Goal: Information Seeking & Learning: Find specific fact

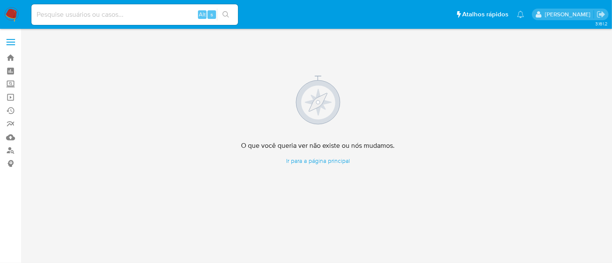
click at [13, 10] on img at bounding box center [11, 14] width 15 height 15
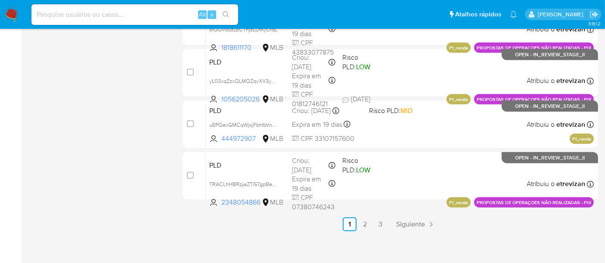
scroll to position [446, 0]
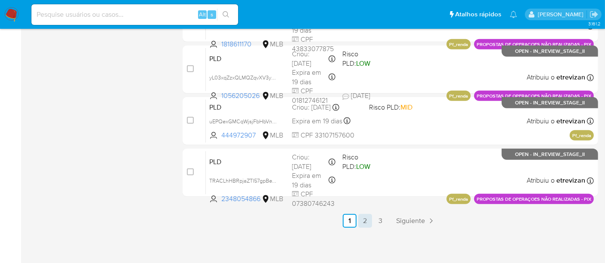
click at [366, 218] on link "2" at bounding box center [365, 221] width 14 height 14
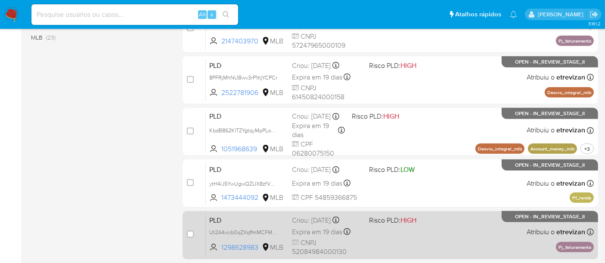
scroll to position [446, 0]
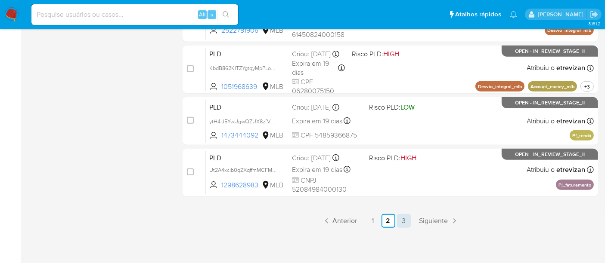
click at [402, 222] on link "3" at bounding box center [404, 221] width 14 height 14
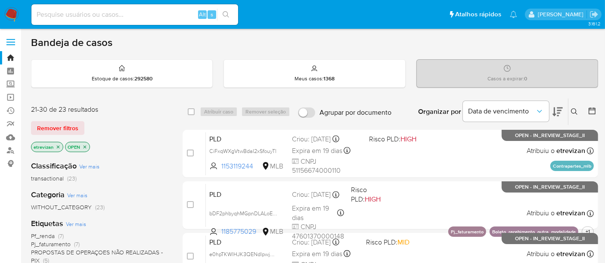
click at [9, 10] on img at bounding box center [11, 14] width 15 height 15
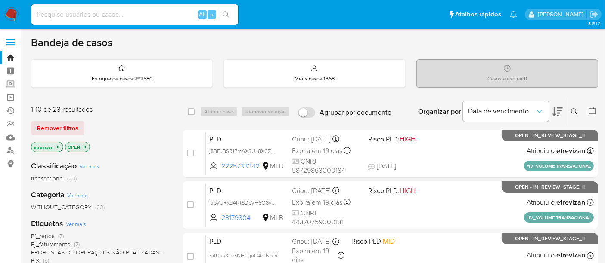
click at [142, 18] on input at bounding box center [134, 14] width 207 height 11
paste input "6xcYq7HaGVLnFJZYx7ylRI3m"
type input "6xcYq7HaGVLnFJZYx7ylRI3m"
click at [228, 15] on icon "search-icon" at bounding box center [225, 14] width 7 height 7
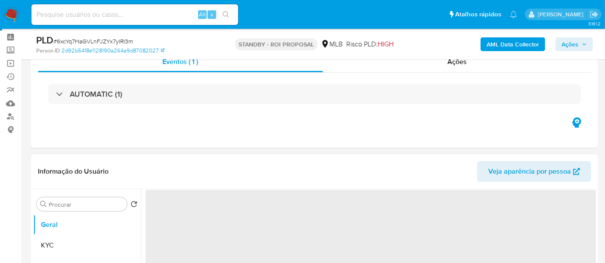
scroll to position [143, 0]
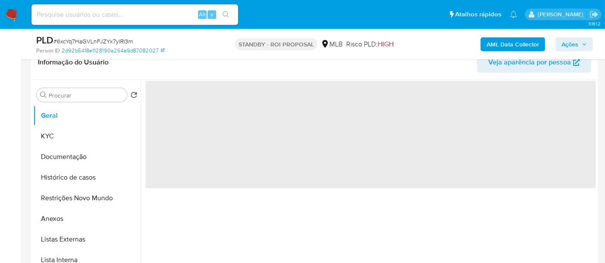
select select "10"
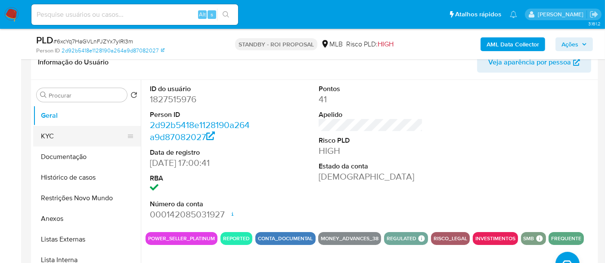
drag, startPoint x: 46, startPoint y: 133, endPoint x: 56, endPoint y: 133, distance: 9.9
click at [46, 133] on button "KYC" at bounding box center [83, 136] width 101 height 21
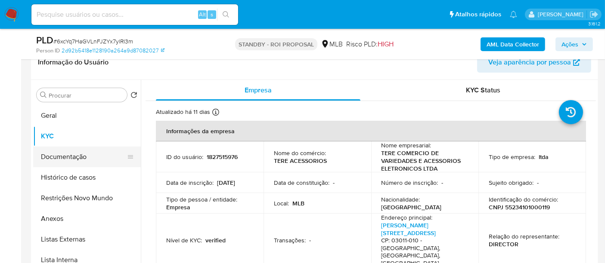
drag, startPoint x: 66, startPoint y: 152, endPoint x: 73, endPoint y: 152, distance: 6.9
click at [66, 152] on button "Documentação" at bounding box center [83, 157] width 101 height 21
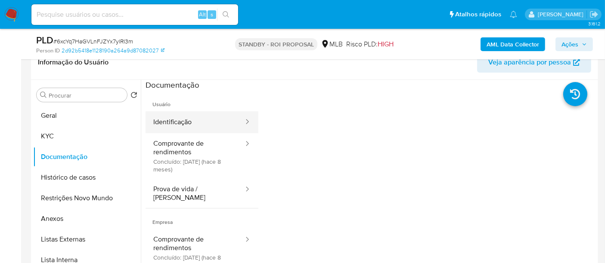
click at [183, 122] on button "Identificação" at bounding box center [194, 122] width 99 height 22
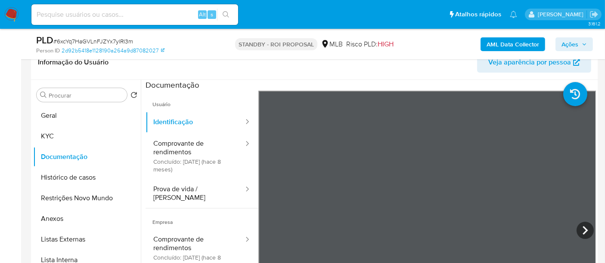
scroll to position [175, 0]
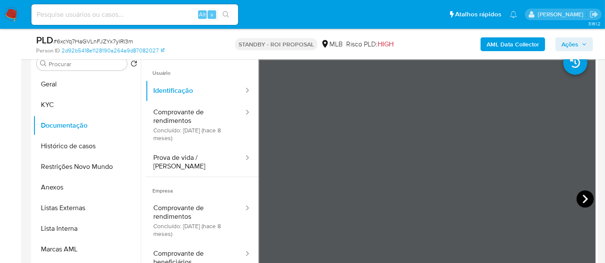
click at [582, 196] on icon at bounding box center [584, 199] width 5 height 9
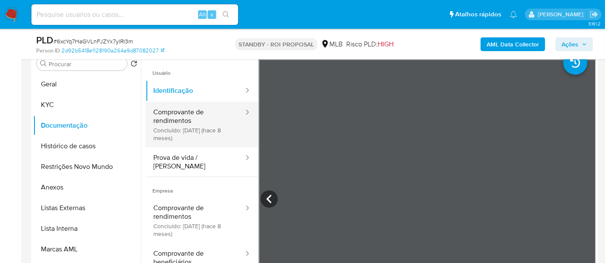
click at [174, 112] on button "Comprovante de rendimentos Concluído: [DATE] (hace 8 meses)" at bounding box center [194, 125] width 99 height 46
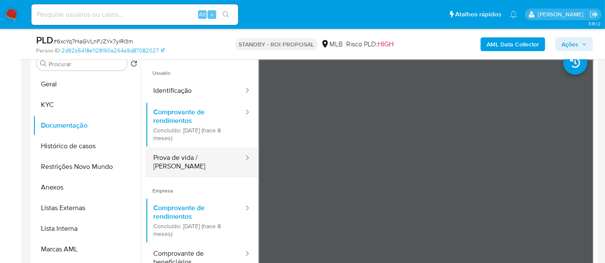
click at [207, 159] on button "Prova de vida / [PERSON_NAME]" at bounding box center [194, 162] width 99 height 29
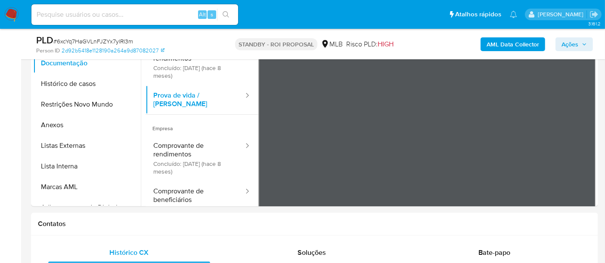
scroll to position [26, 0]
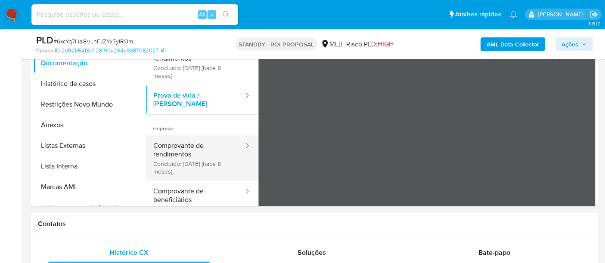
click at [193, 143] on button "Comprovante de rendimentos Concluído: [DATE] (hace 8 meses)" at bounding box center [194, 159] width 99 height 46
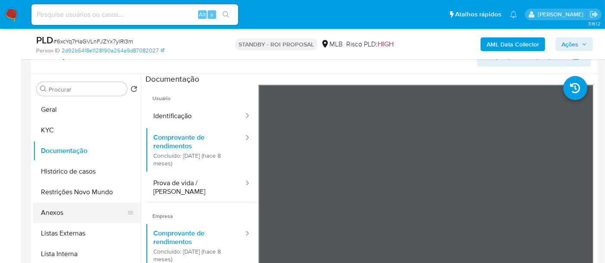
scroll to position [141, 0]
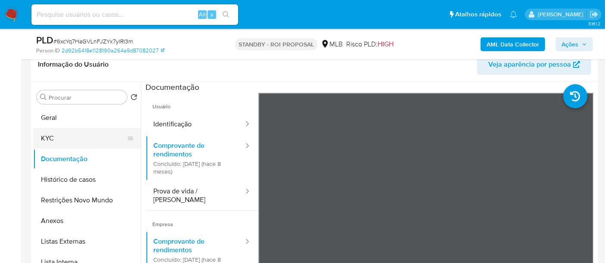
click at [59, 136] on button "KYC" at bounding box center [83, 138] width 101 height 21
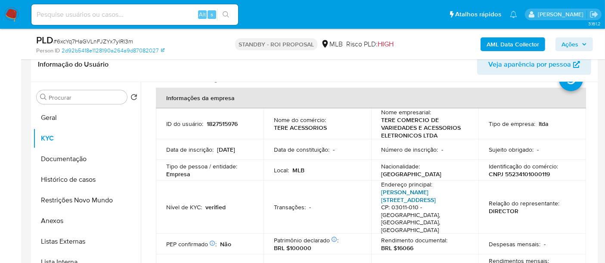
scroll to position [96, 0]
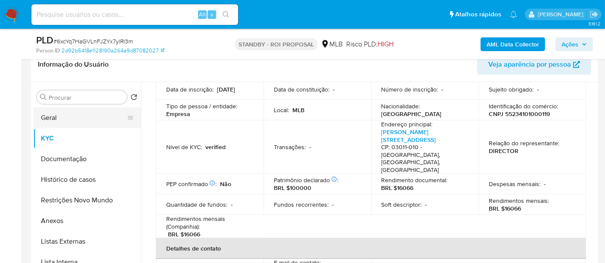
click at [50, 117] on button "Geral" at bounding box center [83, 118] width 101 height 21
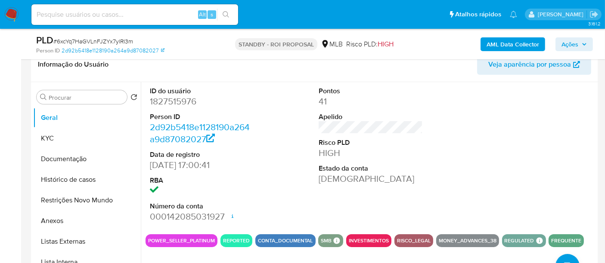
click at [135, 18] on input at bounding box center [134, 14] width 207 height 11
paste input "RLlkAYi3fJUmPEi7uD9PctgY"
type input "RLlkAYi3fJUmPEi7uD9PctgY"
click at [224, 10] on button "search-icon" at bounding box center [226, 15] width 18 height 12
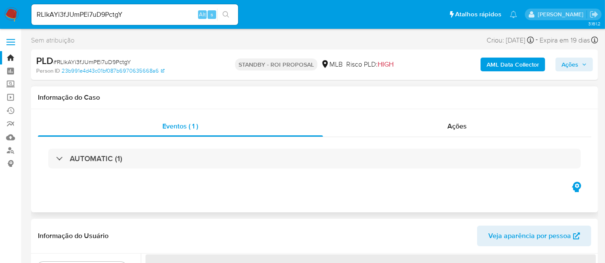
select select "10"
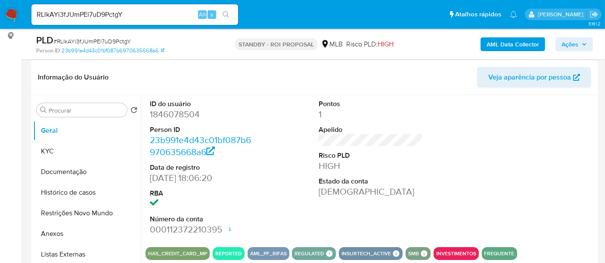
scroll to position [143, 0]
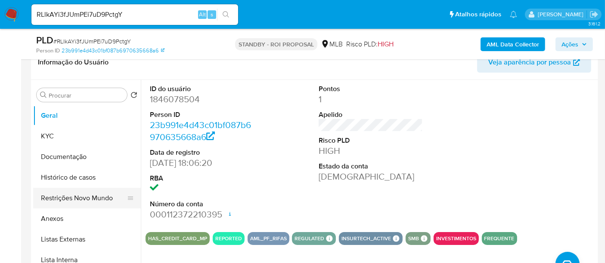
click at [91, 197] on button "Restrições Novo Mundo" at bounding box center [83, 198] width 101 height 21
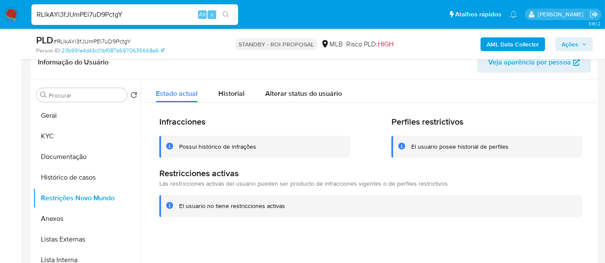
drag, startPoint x: 149, startPoint y: 18, endPoint x: 0, endPoint y: 7, distance: 149.7
click at [0, 7] on nav "Pausado Ver notificaciones RLlkAYi3fJUmPEi7uD9PctgY Alt s Atalhos rápidos Presi…" at bounding box center [302, 14] width 605 height 29
paste input "aus2k5tyZYlE060WRZ9eAho4"
type input "aus2k5tyZYlE060WRZ9eAho4"
drag, startPoint x: 225, startPoint y: 12, endPoint x: 340, endPoint y: 15, distance: 114.5
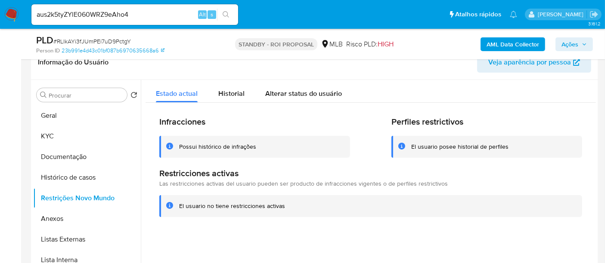
click at [226, 12] on icon "search-icon" at bounding box center [225, 14] width 7 height 7
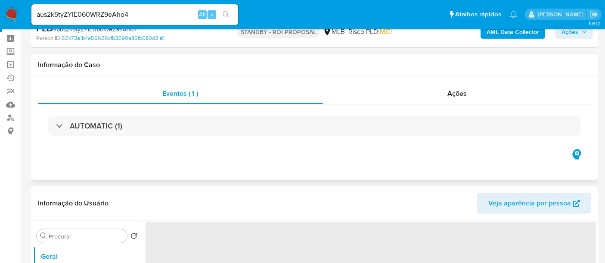
scroll to position [48, 0]
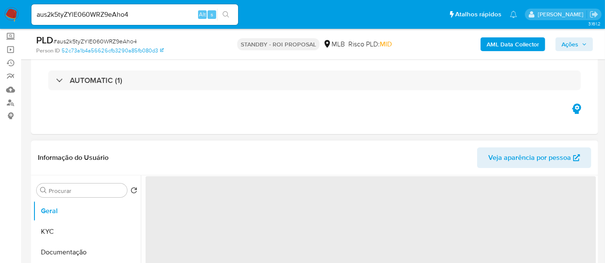
select select "10"
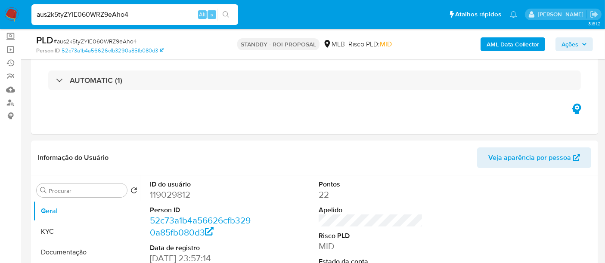
drag, startPoint x: 145, startPoint y: 13, endPoint x: 0, endPoint y: 16, distance: 145.0
click at [0, 16] on nav "Pausado Ver notificaciones aus2k5tyZYlE060WRZ9eAho4 Alt s Atalhos rápidos Presi…" at bounding box center [302, 14] width 605 height 29
paste input "dase7N2RzQRAoEHYucXgAVg8"
type input "dase7N2RzQRAoEHYucXgAVg8"
click at [224, 13] on icon "search-icon" at bounding box center [225, 14] width 7 height 7
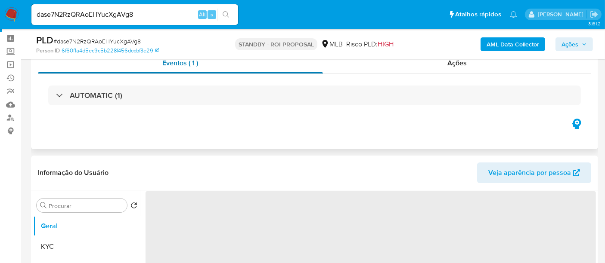
scroll to position [48, 0]
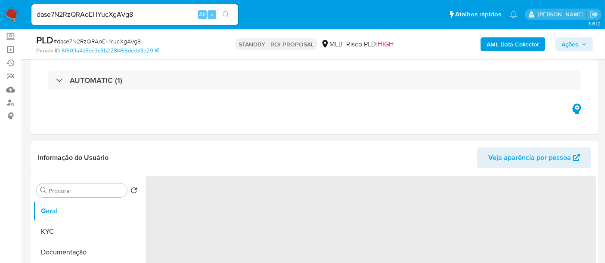
select select "10"
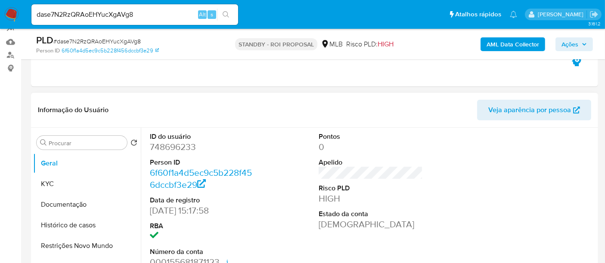
scroll to position [96, 0]
click at [56, 185] on button "KYC" at bounding box center [83, 184] width 101 height 21
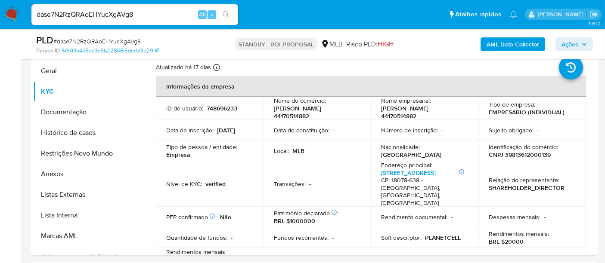
scroll to position [201, 0]
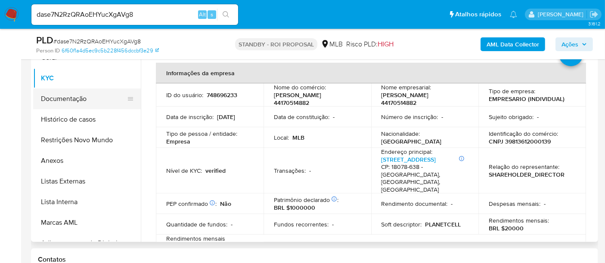
click at [77, 95] on button "Documentação" at bounding box center [83, 99] width 101 height 21
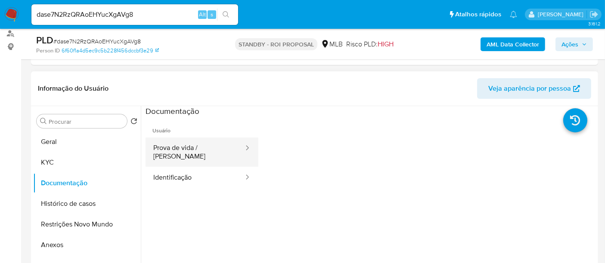
scroll to position [105, 0]
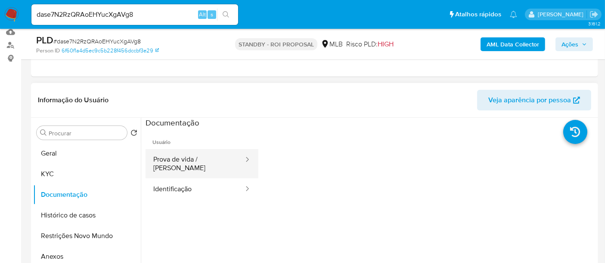
click at [189, 159] on button "Prova de vida / [PERSON_NAME]" at bounding box center [194, 163] width 99 height 29
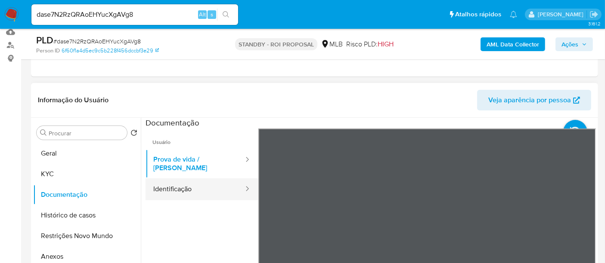
click at [171, 181] on button "Identificação" at bounding box center [194, 190] width 99 height 22
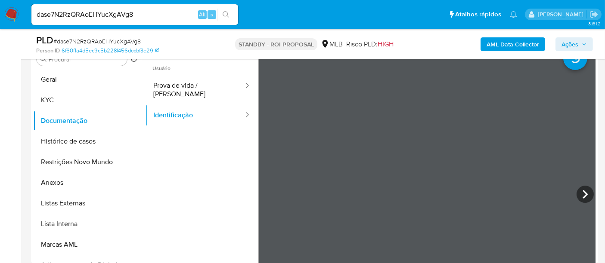
scroll to position [132, 0]
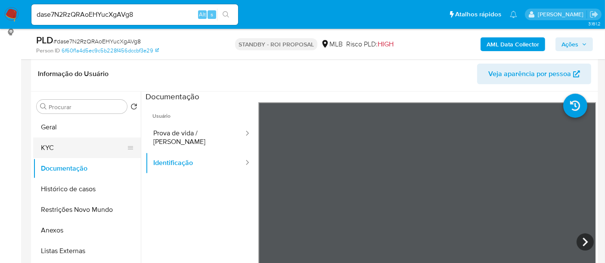
click at [89, 148] on button "KYC" at bounding box center [83, 148] width 101 height 21
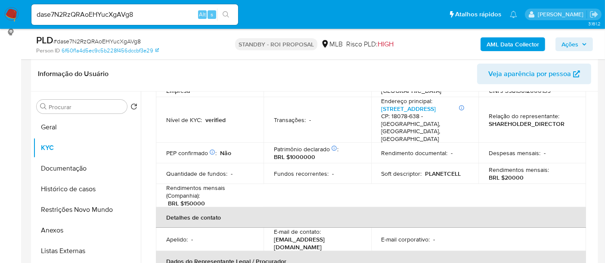
scroll to position [143, 0]
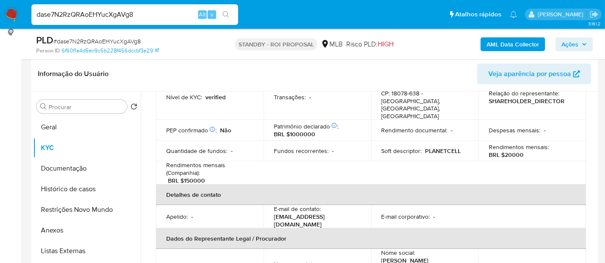
drag, startPoint x: 151, startPoint y: 15, endPoint x: 0, endPoint y: 7, distance: 151.2
click at [0, 7] on nav "Pausado Ver notificaciones dase7N2RzQRAoEHYucXgAVg8 Alt s Atalhos rápidos Presi…" at bounding box center [302, 14] width 605 height 29
paste input "4zbMG6RMlTXgB7QhwQ7NzhQY"
type input "4zbMG6RMlTXgB7QhwQ7NzhQY"
click at [226, 12] on icon "search-icon" at bounding box center [225, 14] width 7 height 7
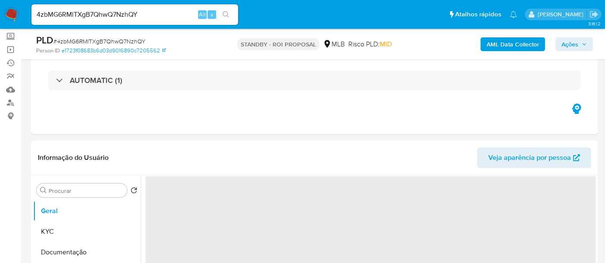
scroll to position [96, 0]
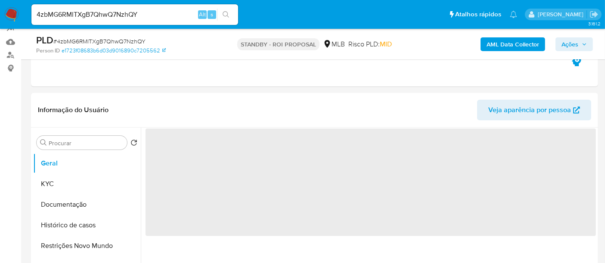
select select "10"
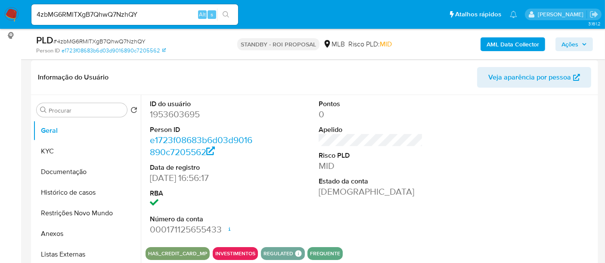
scroll to position [143, 0]
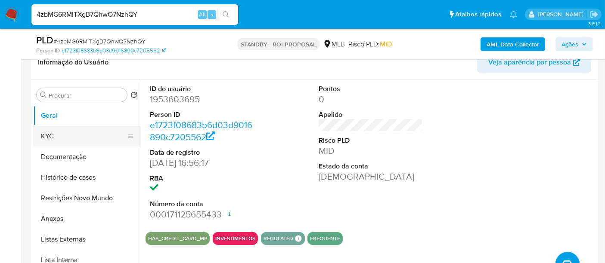
click at [64, 137] on button "KYC" at bounding box center [83, 136] width 101 height 21
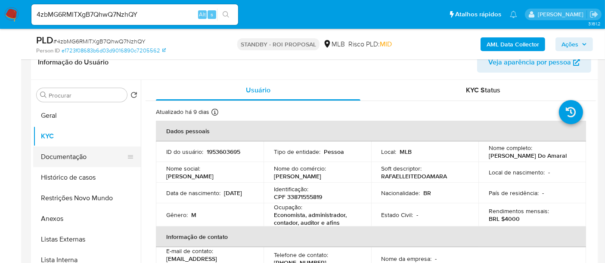
click at [79, 157] on button "Documentação" at bounding box center [83, 157] width 101 height 21
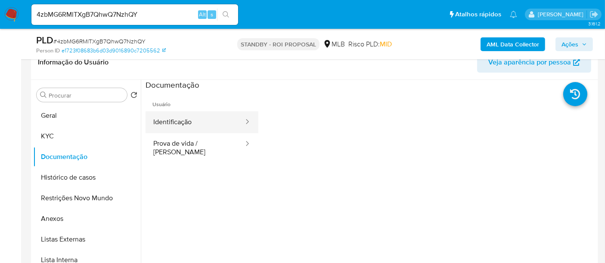
click at [183, 124] on button "Identificação" at bounding box center [194, 122] width 99 height 22
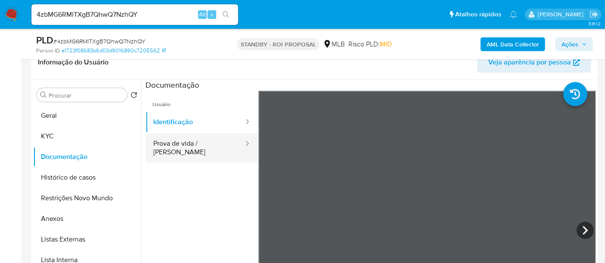
click at [214, 149] on button "Prova de vida / [PERSON_NAME]" at bounding box center [194, 147] width 99 height 29
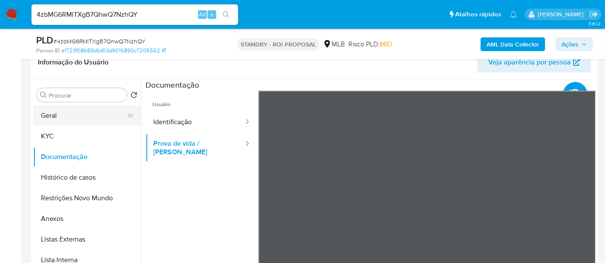
click at [56, 113] on button "Geral" at bounding box center [83, 115] width 101 height 21
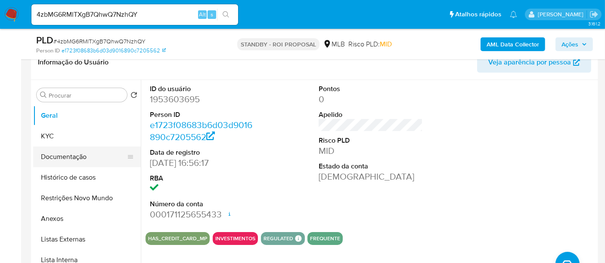
click at [88, 158] on button "Documentação" at bounding box center [83, 157] width 101 height 21
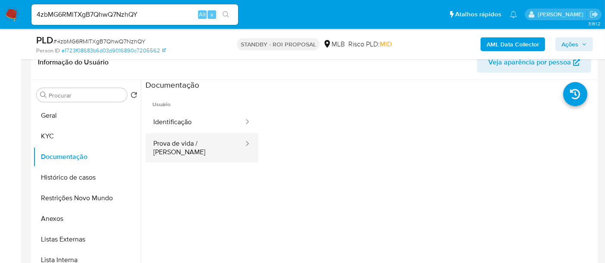
click at [189, 142] on button "Prova de vida / [PERSON_NAME]" at bounding box center [194, 147] width 99 height 29
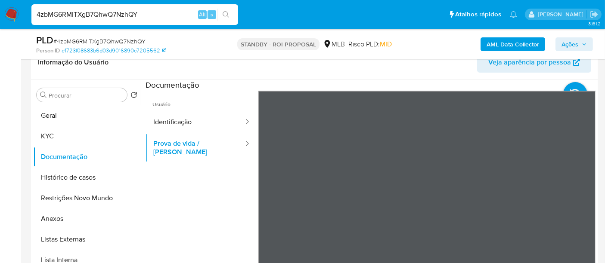
drag, startPoint x: 148, startPoint y: 15, endPoint x: 0, endPoint y: 15, distance: 148.4
click at [0, 15] on nav "Pausado Ver notificaciones 4zbMG6RMlTXgB7QhwQ7NzhQY Alt s Atalhos rápidos Presi…" at bounding box center [302, 14] width 605 height 29
paste input "l6NBoTHa0UIFaHkgit0mYWY4"
type input "l6NBoTHa0UIFaHkgit0mYWY4"
click at [223, 11] on icon "search-icon" at bounding box center [225, 14] width 7 height 7
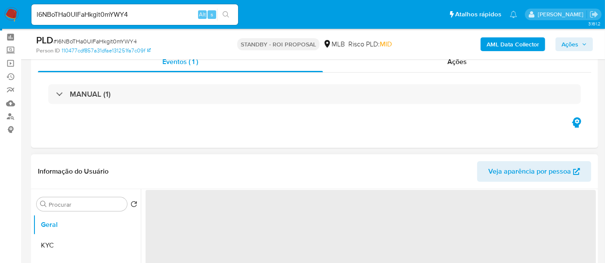
scroll to position [96, 0]
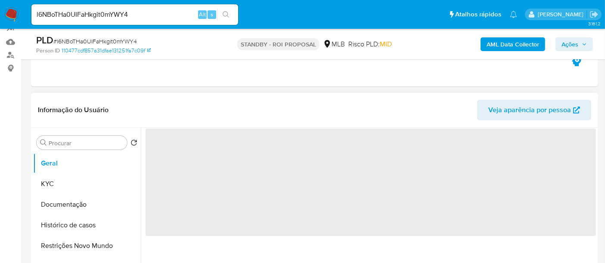
select select "10"
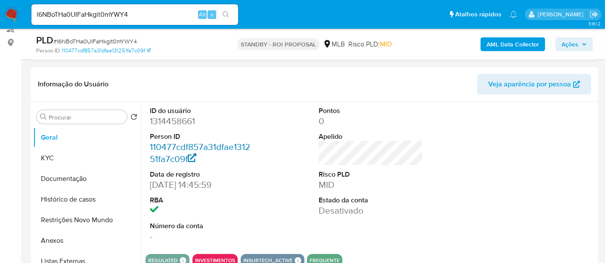
scroll to position [143, 0]
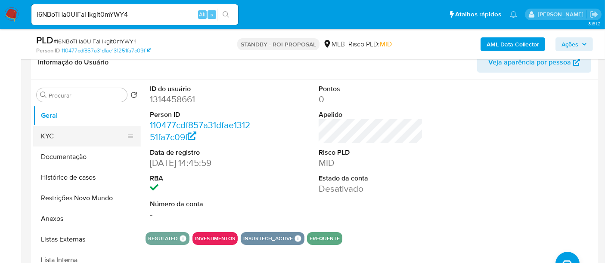
click at [55, 128] on button "KYC" at bounding box center [83, 136] width 101 height 21
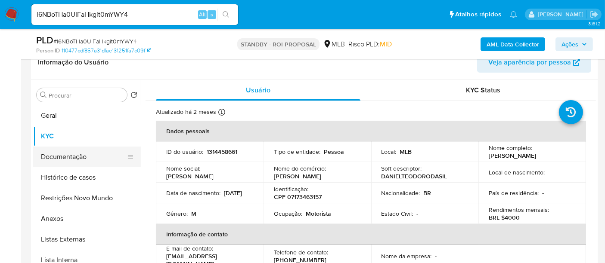
click at [62, 157] on button "Documentação" at bounding box center [83, 157] width 101 height 21
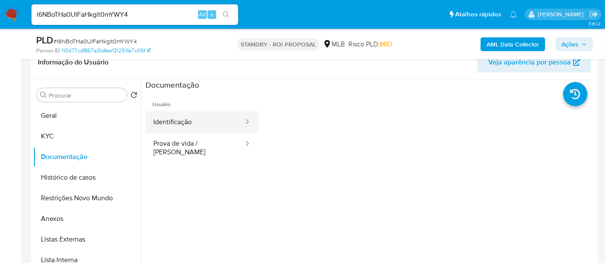
click at [190, 119] on button "Identificação" at bounding box center [194, 122] width 99 height 22
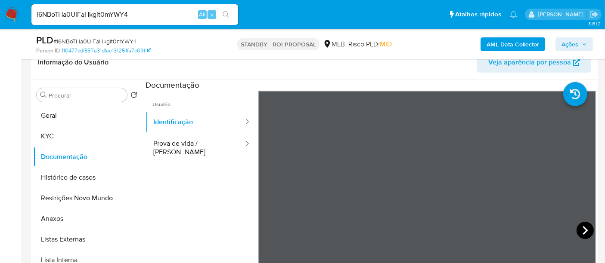
click at [578, 233] on icon at bounding box center [584, 230] width 17 height 17
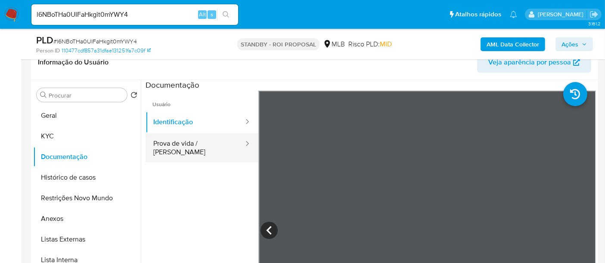
click at [165, 143] on button "Prova de vida / [PERSON_NAME]" at bounding box center [194, 147] width 99 height 29
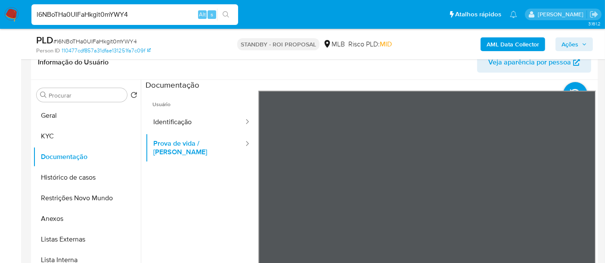
drag, startPoint x: 149, startPoint y: 15, endPoint x: 0, endPoint y: 15, distance: 148.9
click at [0, 15] on nav "Pausado Ver notificaciones l6NBoTHa0UIFaHkgit0mYWY4 Alt s Atalhos rápidos Presi…" at bounding box center [302, 14] width 605 height 29
paste input "LzIvrB7eJiQBbwUAu87Sl8O3"
type input "LzIvrB7eJiQBbwUAu87Sl8O3"
click at [229, 13] on button "search-icon" at bounding box center [226, 15] width 18 height 12
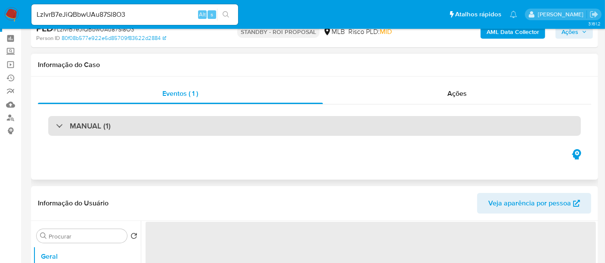
select select "10"
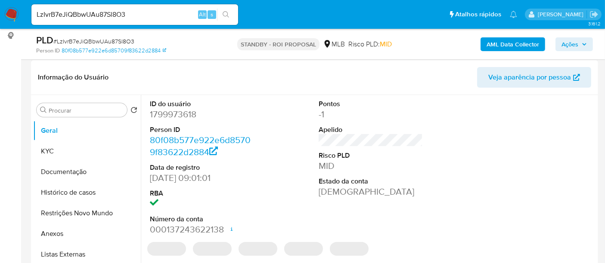
scroll to position [143, 0]
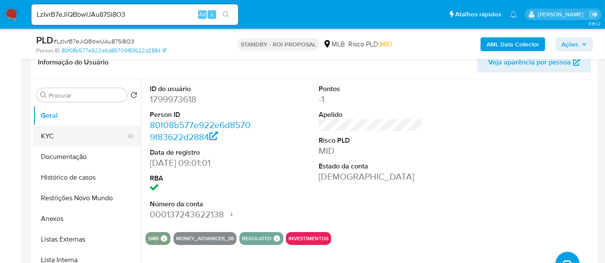
click at [72, 134] on button "KYC" at bounding box center [83, 136] width 101 height 21
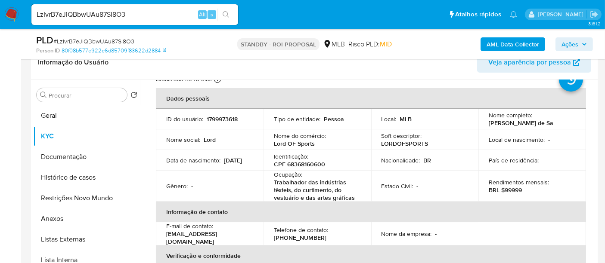
scroll to position [48, 0]
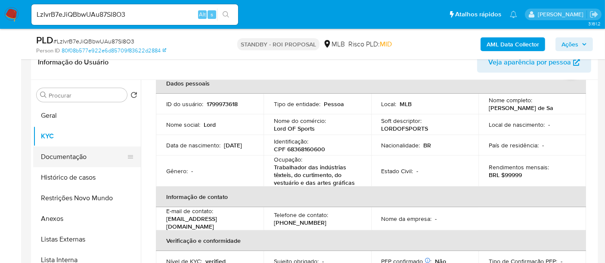
drag, startPoint x: 60, startPoint y: 159, endPoint x: 101, endPoint y: 160, distance: 40.9
click at [60, 160] on button "Documentação" at bounding box center [83, 157] width 101 height 21
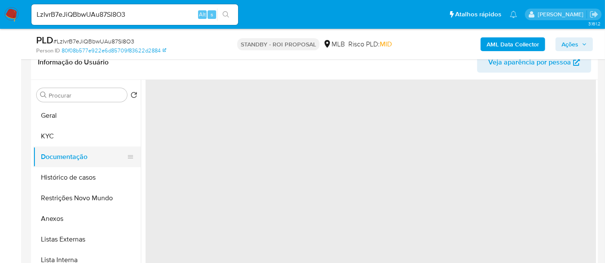
scroll to position [0, 0]
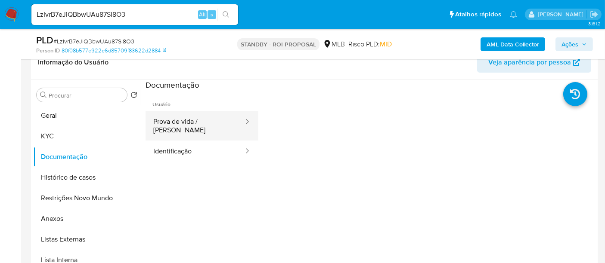
click at [206, 121] on button "Prova de vida / [PERSON_NAME]" at bounding box center [194, 125] width 99 height 29
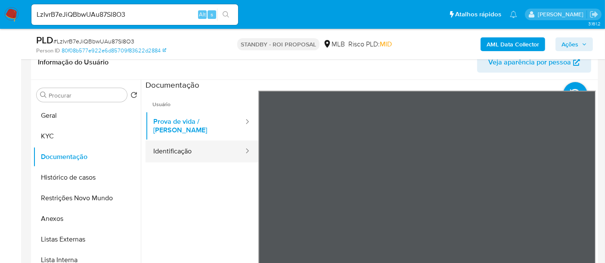
click at [167, 143] on button "Identificação" at bounding box center [194, 152] width 99 height 22
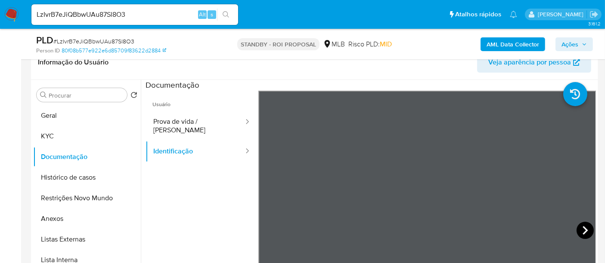
click at [582, 230] on icon at bounding box center [584, 230] width 17 height 17
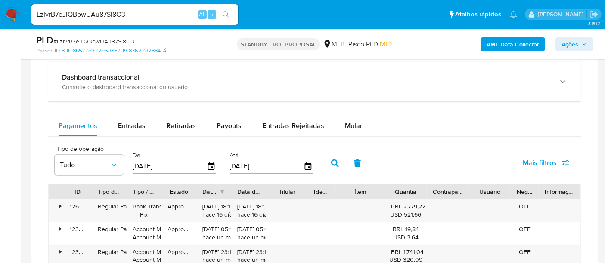
scroll to position [669, 0]
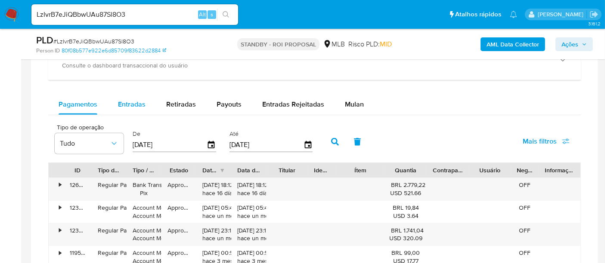
drag, startPoint x: 127, startPoint y: 102, endPoint x: 141, endPoint y: 104, distance: 14.3
click at [127, 102] on span "Entradas" at bounding box center [132, 104] width 28 height 10
select select "10"
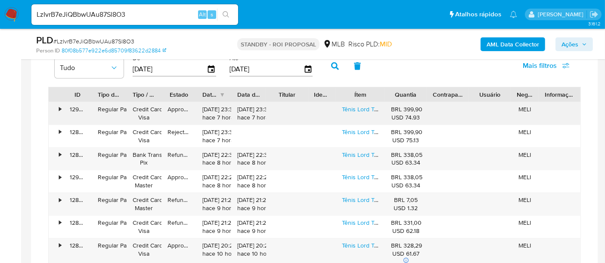
scroll to position [765, 0]
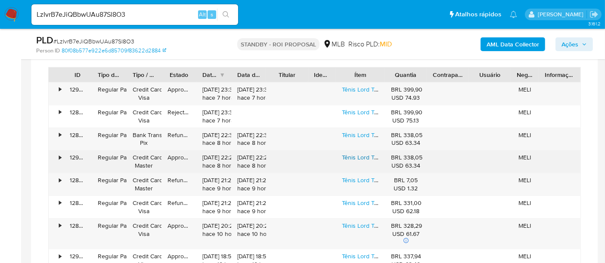
click at [358, 157] on link "Tênis Lord Tn Plus Importado Triple Baltic Blue Premium !" at bounding box center [417, 157] width 151 height 9
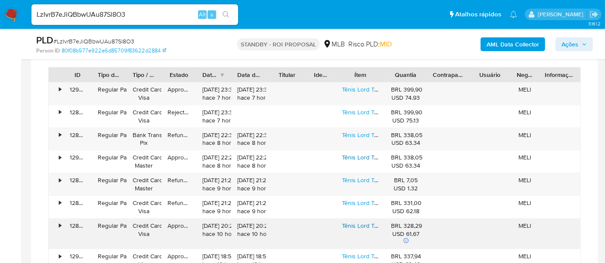
click at [367, 222] on link "Tênis Lord Tn Plus Importado Triple Black Premium !" at bounding box center [410, 226] width 137 height 9
drag, startPoint x: 141, startPoint y: 15, endPoint x: 0, endPoint y: 18, distance: 140.7
click at [0, 18] on nav "Pausado Ver notificaciones LzIvrB7eJiQBbwUAu87Sl8O3 Alt s Atalhos rápidos Presi…" at bounding box center [302, 14] width 605 height 29
paste input "i187i0HbLJI2zERyjNDRJEu7"
type input "i187i0HbLJI2zERyjNDRJEu7"
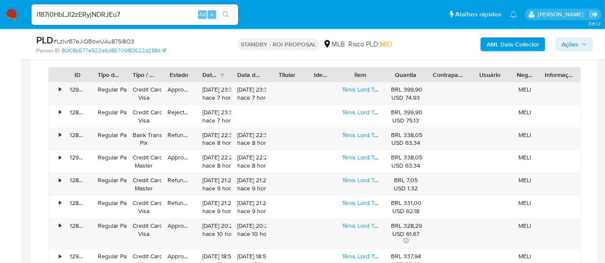
click at [225, 12] on icon "search-icon" at bounding box center [225, 14] width 7 height 7
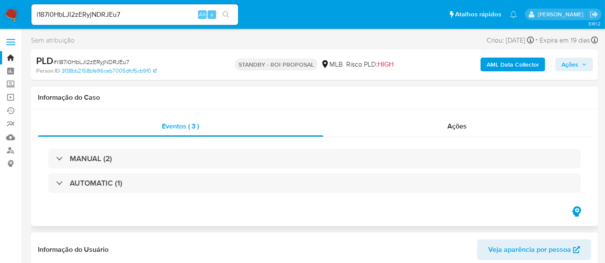
scroll to position [48, 0]
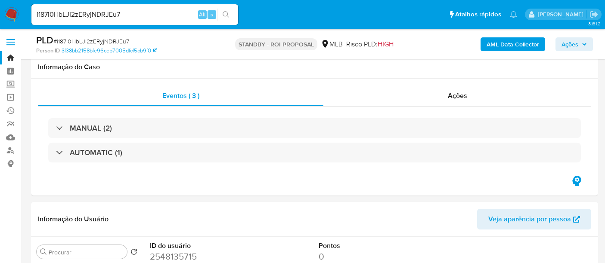
select select "10"
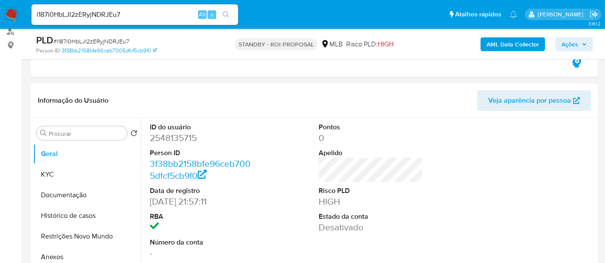
scroll to position [143, 0]
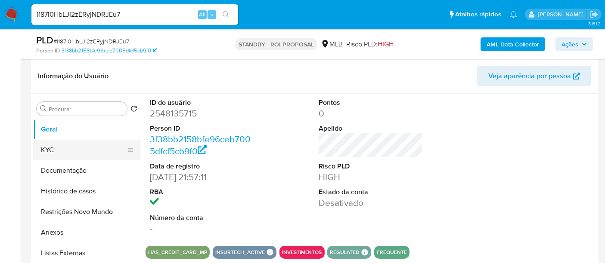
click at [50, 151] on button "KYC" at bounding box center [83, 150] width 101 height 21
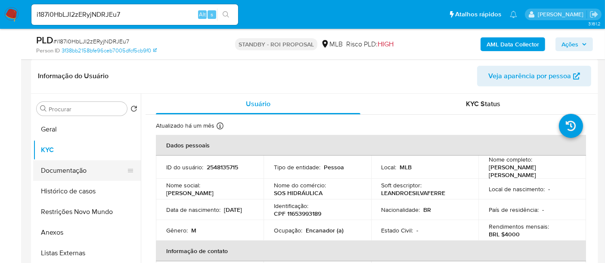
click at [68, 171] on button "Documentação" at bounding box center [83, 170] width 101 height 21
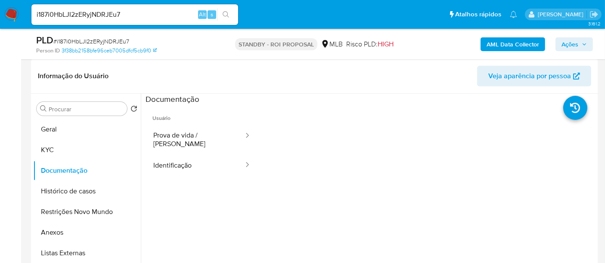
scroll to position [166, 0]
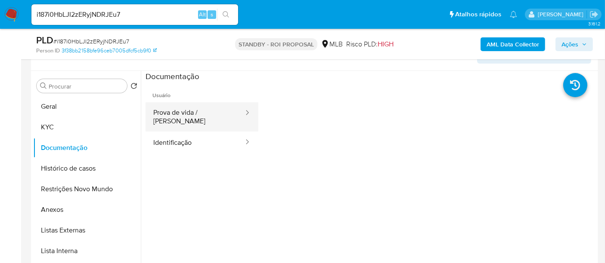
click at [194, 110] on button "Prova de vida / [PERSON_NAME]" at bounding box center [194, 116] width 99 height 29
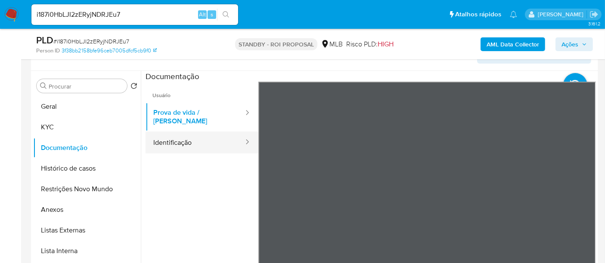
drag, startPoint x: 182, startPoint y: 134, endPoint x: 206, endPoint y: 140, distance: 24.7
click at [182, 134] on button "Identificação" at bounding box center [194, 143] width 99 height 22
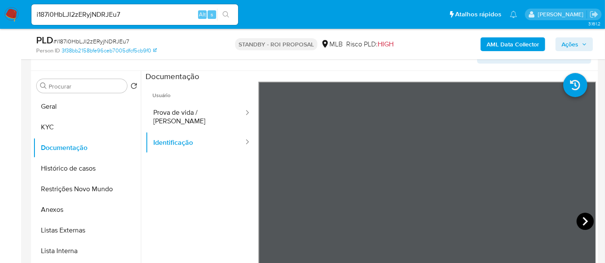
click at [578, 222] on icon at bounding box center [584, 221] width 17 height 17
click at [274, 220] on icon at bounding box center [268, 221] width 17 height 17
click at [49, 123] on button "KYC" at bounding box center [83, 127] width 101 height 21
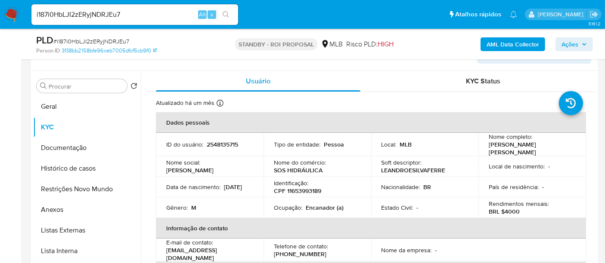
scroll to position [48, 0]
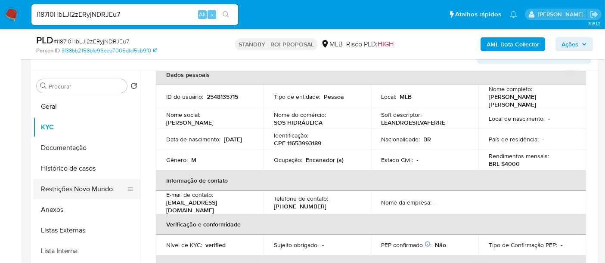
click at [74, 188] on button "Restrições Novo Mundo" at bounding box center [83, 189] width 101 height 21
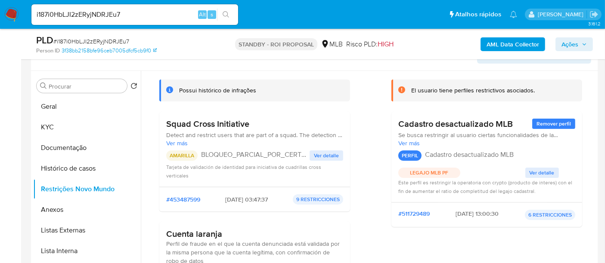
click at [541, 175] on span "Ver detalle" at bounding box center [541, 173] width 25 height 9
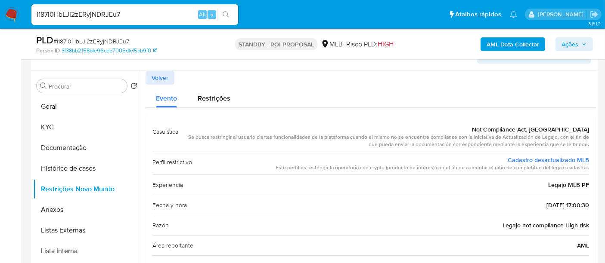
click at [164, 78] on span "Volver" at bounding box center [159, 78] width 17 height 12
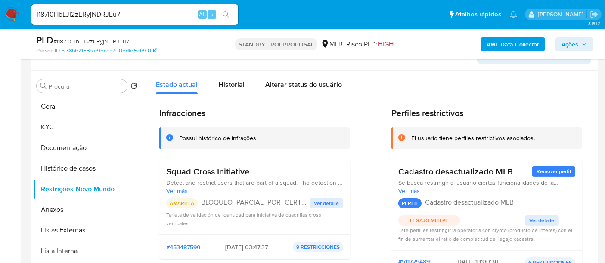
click at [324, 202] on span "Ver detalle" at bounding box center [326, 203] width 25 height 9
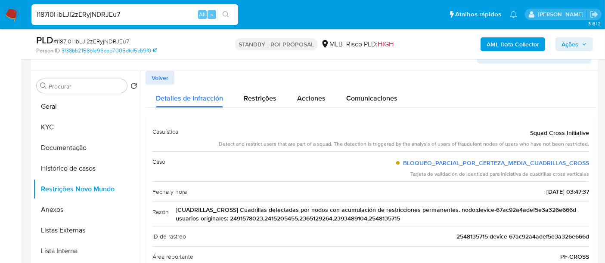
drag, startPoint x: 127, startPoint y: 13, endPoint x: 0, endPoint y: 13, distance: 126.9
click at [0, 13] on nav "Pausado Ver notificaciones i187i0HbLJI2zERyjNDRJEu7 Alt s Atalhos rápidos Presi…" at bounding box center [302, 14] width 605 height 29
paste input "h4FCqBwZIZvAUrwfY96cPFnM"
type input "h4FCqBwZIZvAUrwfY96cPFnM"
click at [226, 14] on icon "search-icon" at bounding box center [225, 14] width 7 height 7
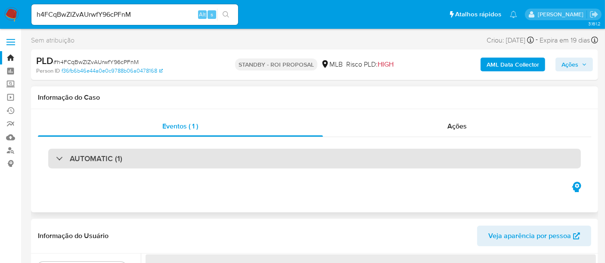
select select "10"
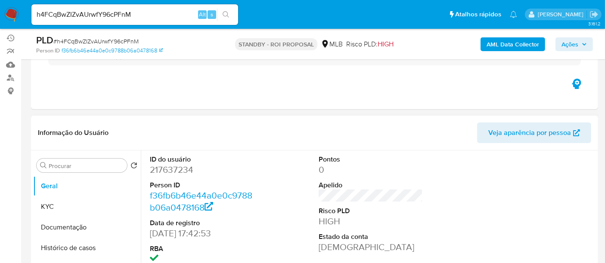
scroll to position [96, 0]
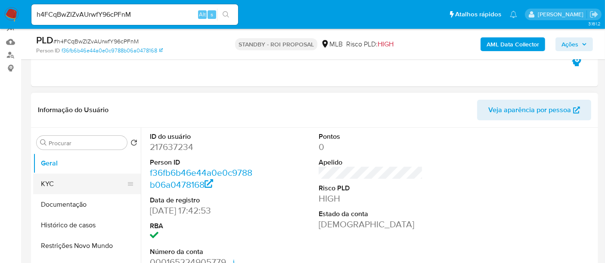
click at [45, 182] on button "KYC" at bounding box center [83, 184] width 101 height 21
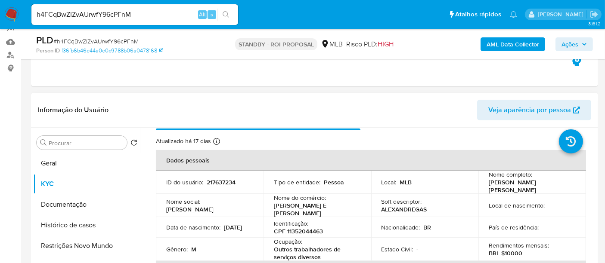
scroll to position [48, 0]
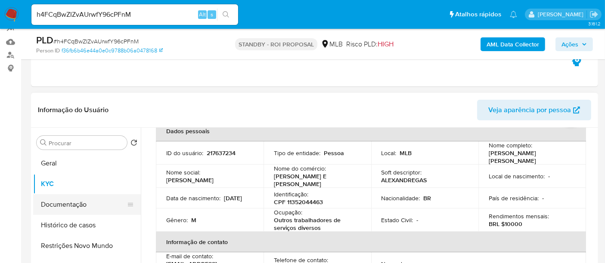
click at [52, 201] on button "Documentação" at bounding box center [83, 204] width 101 height 21
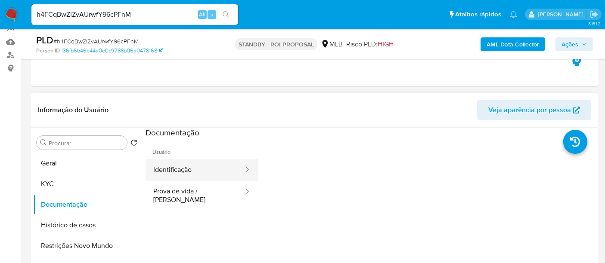
click at [205, 171] on button "Identificação" at bounding box center [194, 170] width 99 height 22
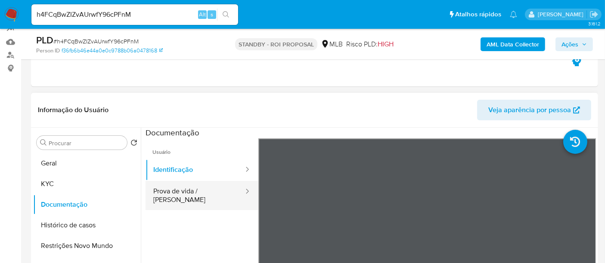
click at [195, 191] on button "Prova de vida / [PERSON_NAME]" at bounding box center [194, 195] width 99 height 29
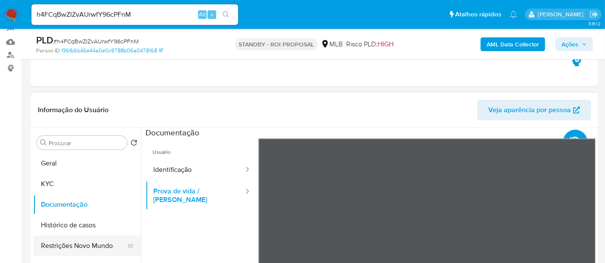
click at [81, 240] on button "Restrições Novo Mundo" at bounding box center [83, 246] width 101 height 21
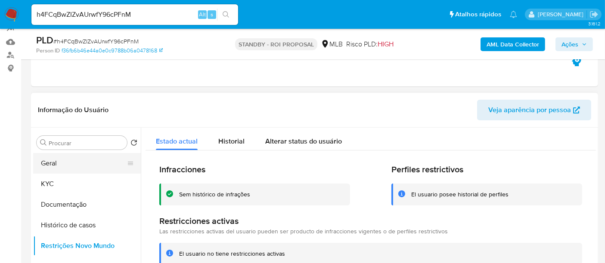
drag, startPoint x: 59, startPoint y: 165, endPoint x: 72, endPoint y: 162, distance: 13.3
click at [59, 165] on button "Geral" at bounding box center [83, 163] width 101 height 21
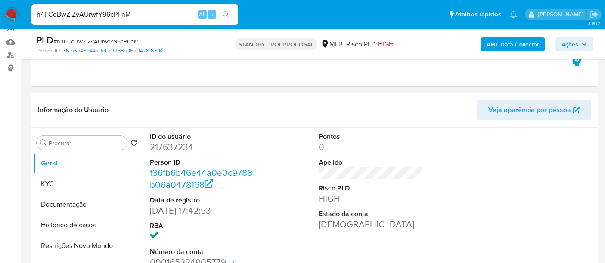
drag, startPoint x: 74, startPoint y: 17, endPoint x: 0, endPoint y: 20, distance: 74.5
click at [0, 20] on nav "Pausado Ver notificaciones h4FCqBwZIZvAUrwfY96cPFnM Alt s Atalhos rápidos Presi…" at bounding box center [302, 14] width 605 height 29
paste input "grJoJJrIAcK1nlOCGQesyIkh"
type input "grJoJJrIAcK1nlOCGQesyIkh"
click at [225, 12] on icon "search-icon" at bounding box center [225, 14] width 7 height 7
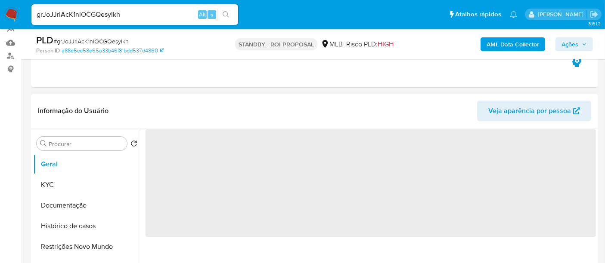
scroll to position [96, 0]
select select "10"
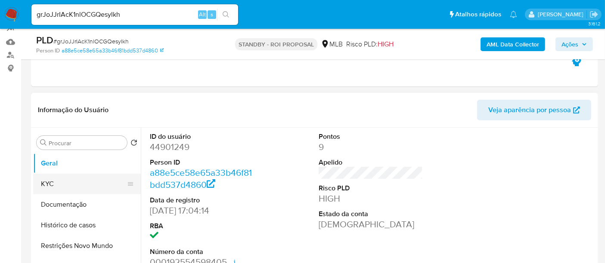
click at [54, 184] on button "KYC" at bounding box center [83, 184] width 101 height 21
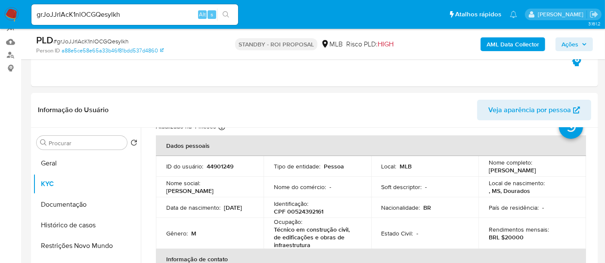
scroll to position [48, 0]
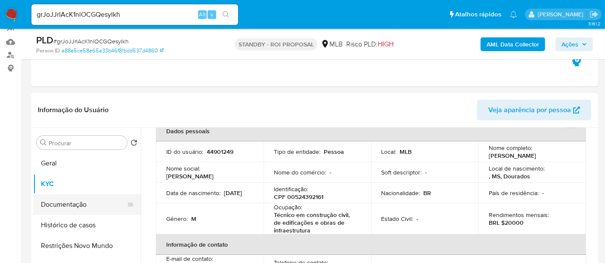
click at [59, 204] on button "Documentação" at bounding box center [83, 204] width 101 height 21
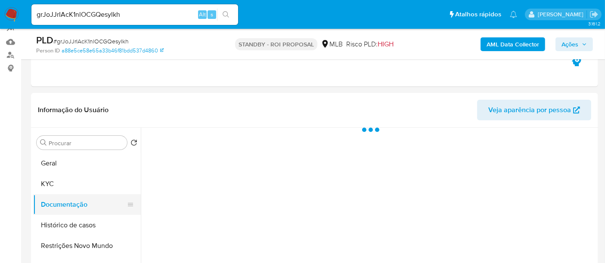
scroll to position [0, 0]
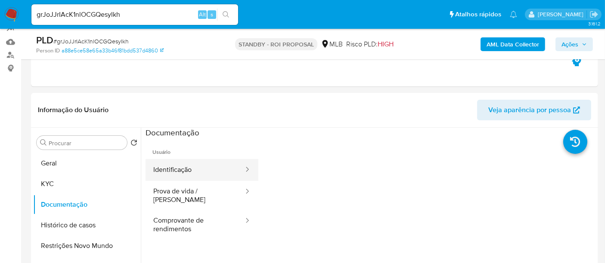
click at [190, 170] on button "Identificação" at bounding box center [194, 170] width 99 height 22
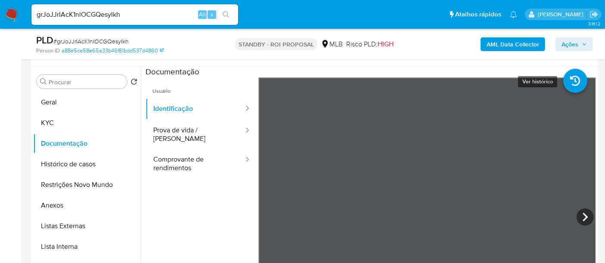
scroll to position [158, 0]
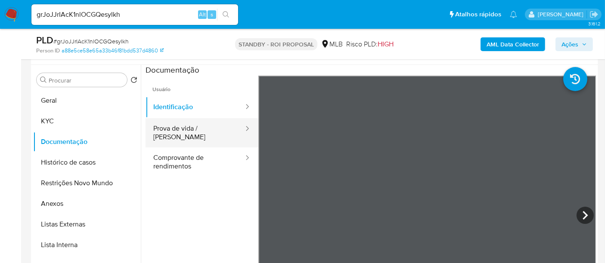
click at [176, 132] on button "Prova de vida / [PERSON_NAME]" at bounding box center [194, 132] width 99 height 29
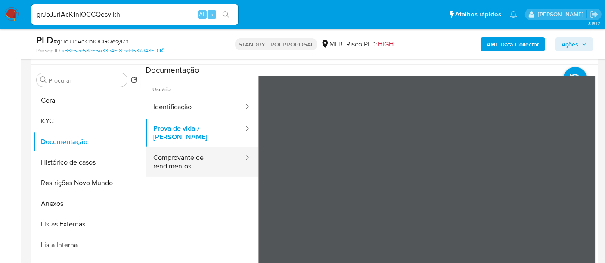
click at [173, 153] on button "Comprovante de rendimentos" at bounding box center [194, 162] width 99 height 29
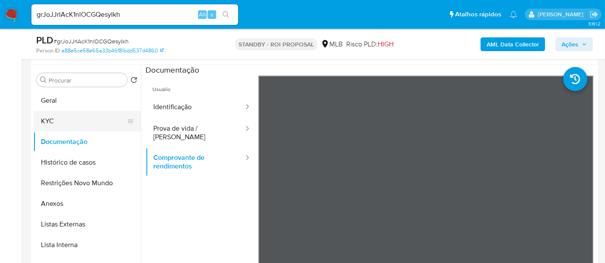
drag, startPoint x: 53, startPoint y: 113, endPoint x: 61, endPoint y: 116, distance: 8.3
click at [53, 114] on button "KYC" at bounding box center [83, 121] width 101 height 21
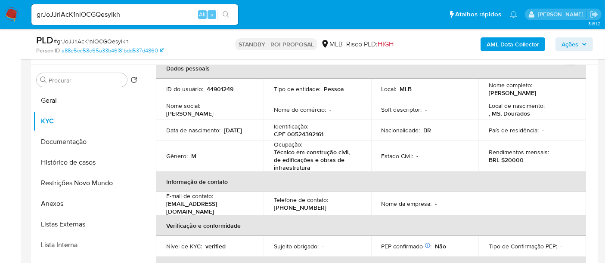
scroll to position [48, 0]
drag, startPoint x: 150, startPoint y: 12, endPoint x: 0, endPoint y: 48, distance: 153.8
paste input "vdSdzT7RIv60O6wKTm4uapua"
type input "vdSdzT7RIv60O6wKTm4uapua"
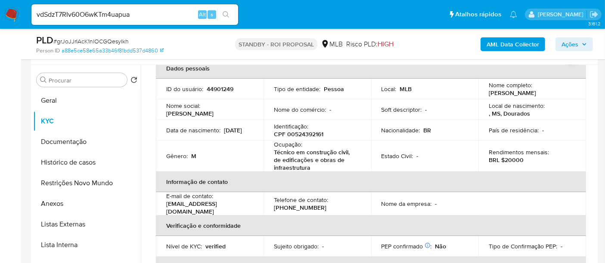
click at [229, 12] on icon "search-icon" at bounding box center [225, 14] width 7 height 7
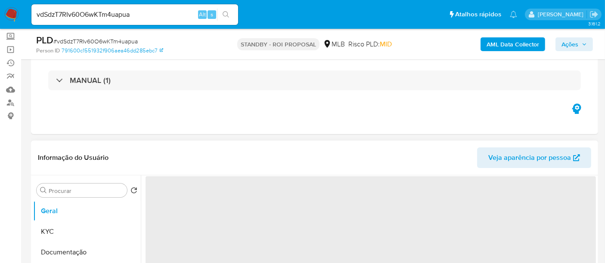
select select "10"
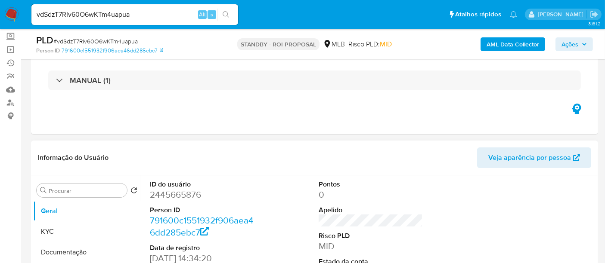
scroll to position [96, 0]
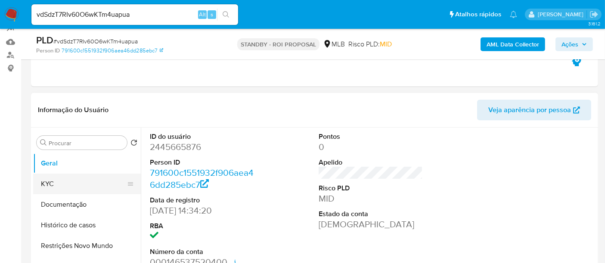
click at [62, 185] on button "KYC" at bounding box center [83, 184] width 101 height 21
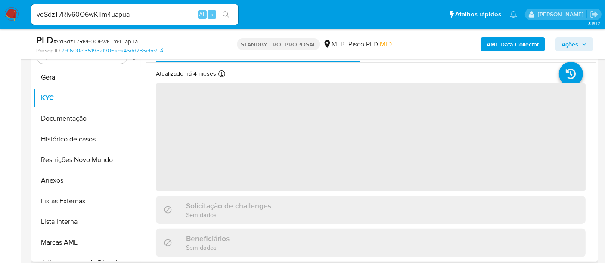
scroll to position [191, 0]
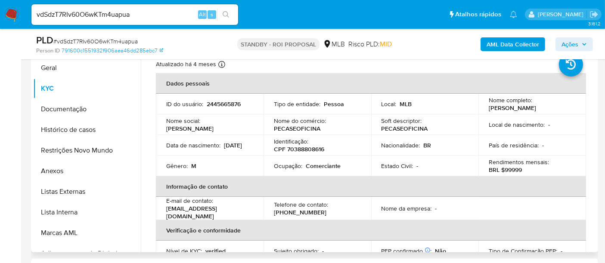
drag, startPoint x: 166, startPoint y: 149, endPoint x: 198, endPoint y: 148, distance: 32.3
click at [198, 148] on div "Data de nascimento : 13/04/2006" at bounding box center [209, 146] width 87 height 8
copy p "13/04/2006"
click at [76, 106] on button "Documentação" at bounding box center [83, 109] width 101 height 21
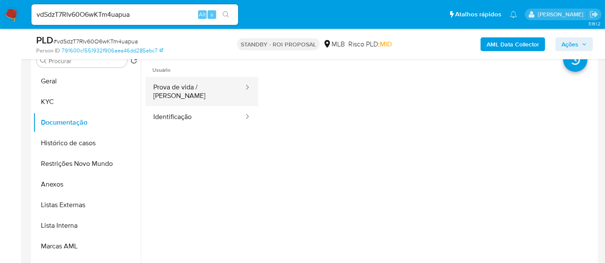
scroll to position [143, 0]
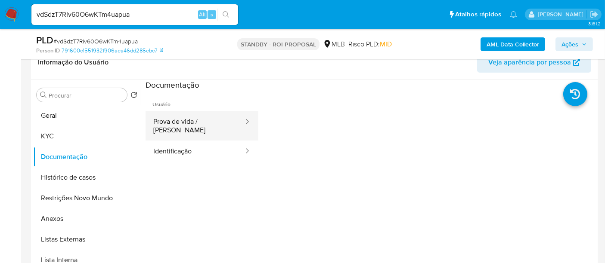
click at [193, 120] on button "Prova de vida / [PERSON_NAME]" at bounding box center [194, 125] width 99 height 29
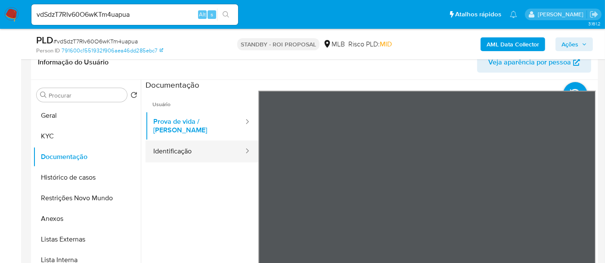
click at [194, 145] on button "Identificação" at bounding box center [194, 152] width 99 height 22
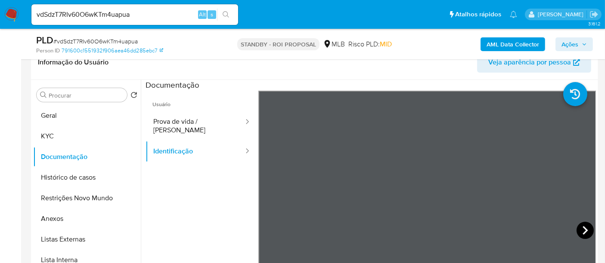
click at [579, 227] on icon at bounding box center [584, 230] width 17 height 17
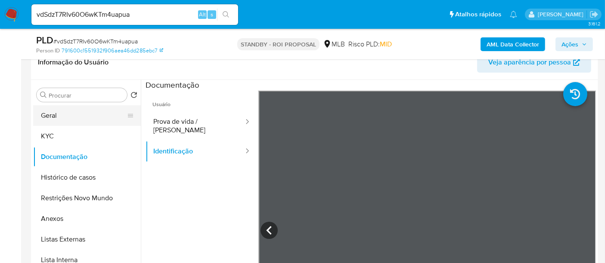
drag, startPoint x: 50, startPoint y: 114, endPoint x: 57, endPoint y: 115, distance: 6.9
click at [50, 114] on button "Geral" at bounding box center [83, 115] width 101 height 21
